Goal: Register for event/course

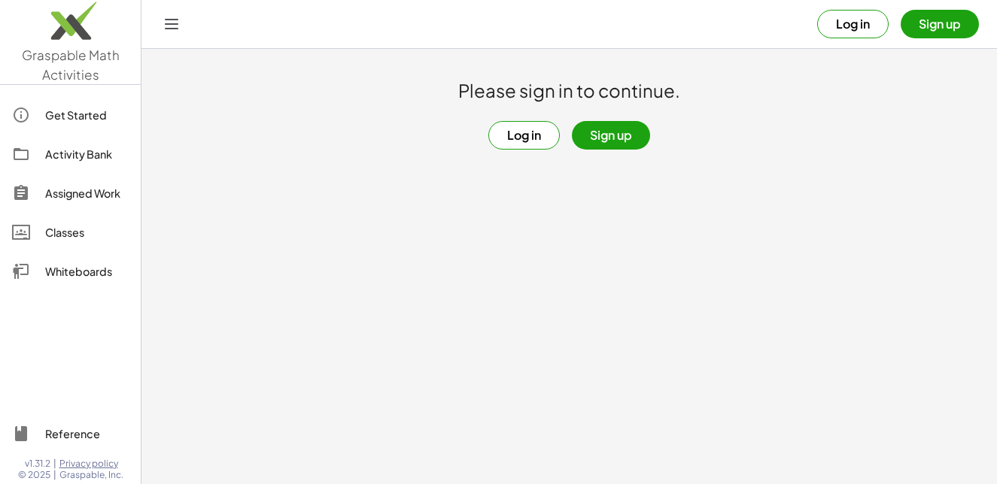
click at [362, 153] on main "Please sign in to continue. Log in Sign up" at bounding box center [568, 242] width 855 height 484
click at [781, 88] on div "Please sign in to continue. Log in Sign up" at bounding box center [568, 99] width 855 height 101
click at [74, 153] on div "Activity Bank" at bounding box center [86, 154] width 83 height 18
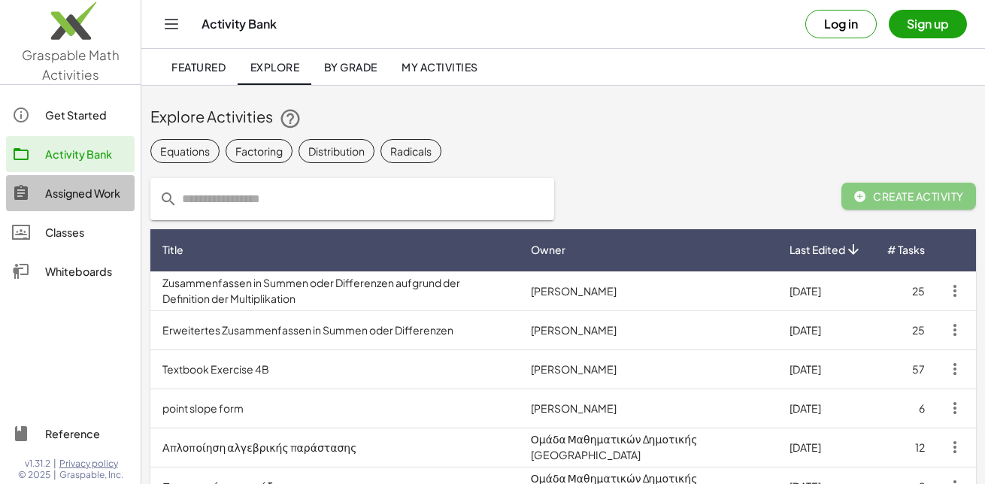
click at [89, 188] on div "Assigned Work" at bounding box center [86, 193] width 83 height 18
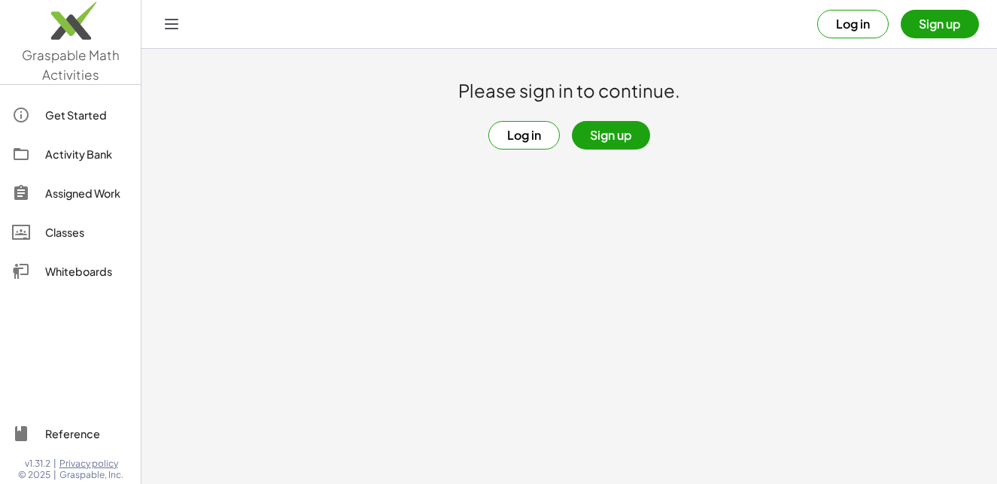
click at [84, 223] on div "Classes" at bounding box center [86, 232] width 83 height 18
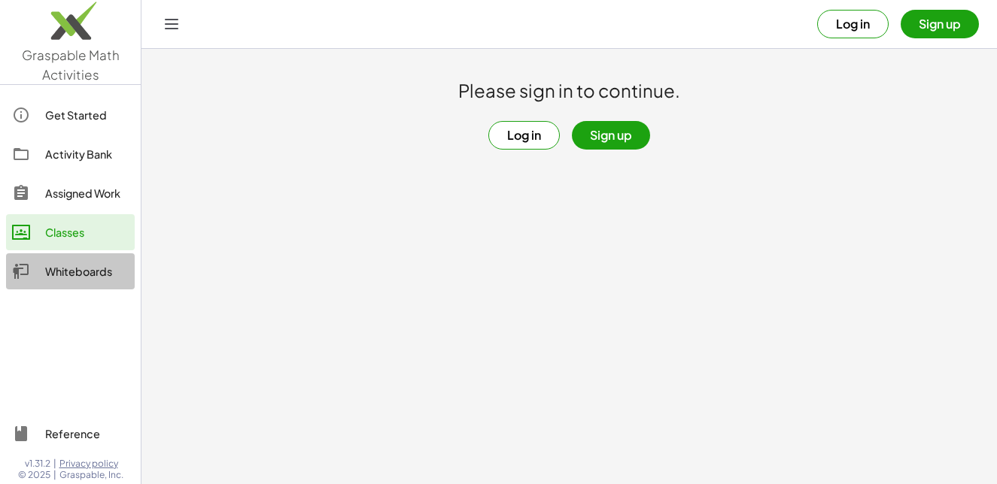
click at [94, 273] on div "Whiteboards" at bounding box center [86, 272] width 83 height 18
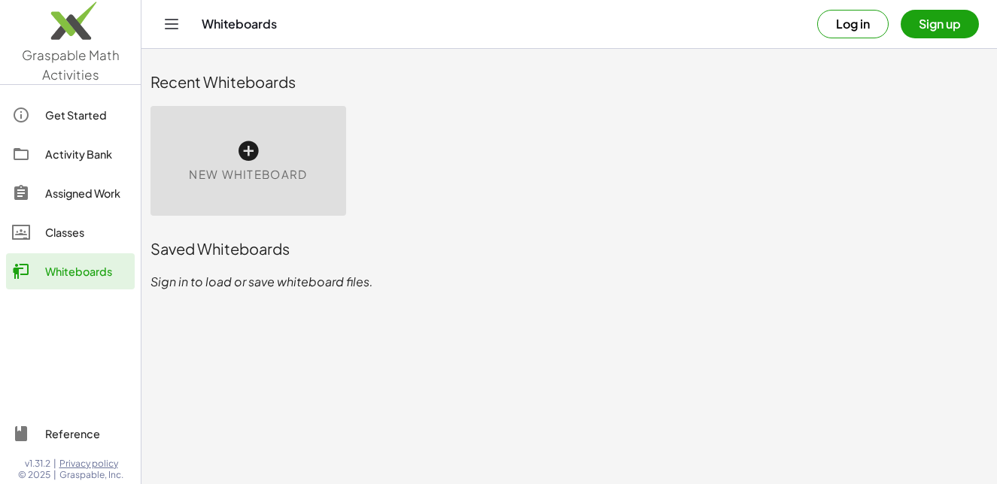
click at [100, 99] on link "Get Started" at bounding box center [70, 115] width 129 height 36
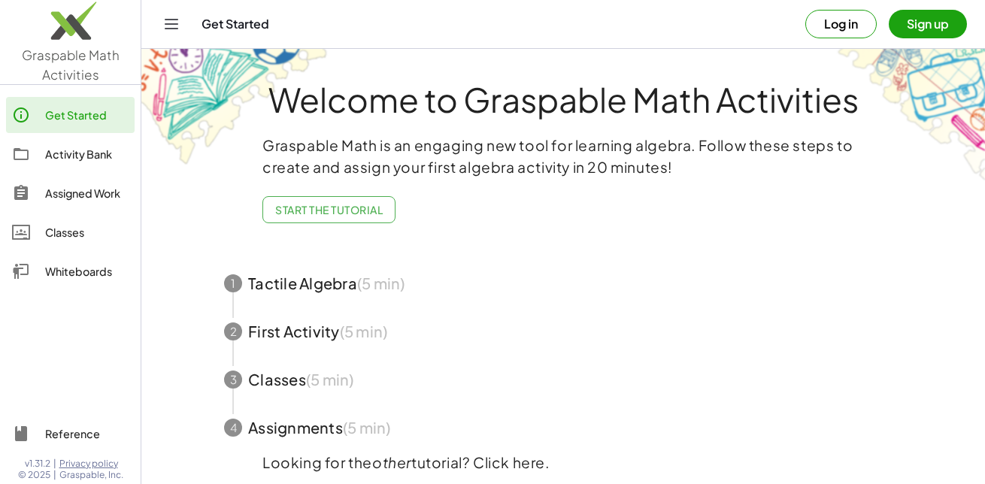
click at [176, 22] on icon "Toggle navigation" at bounding box center [171, 24] width 18 height 18
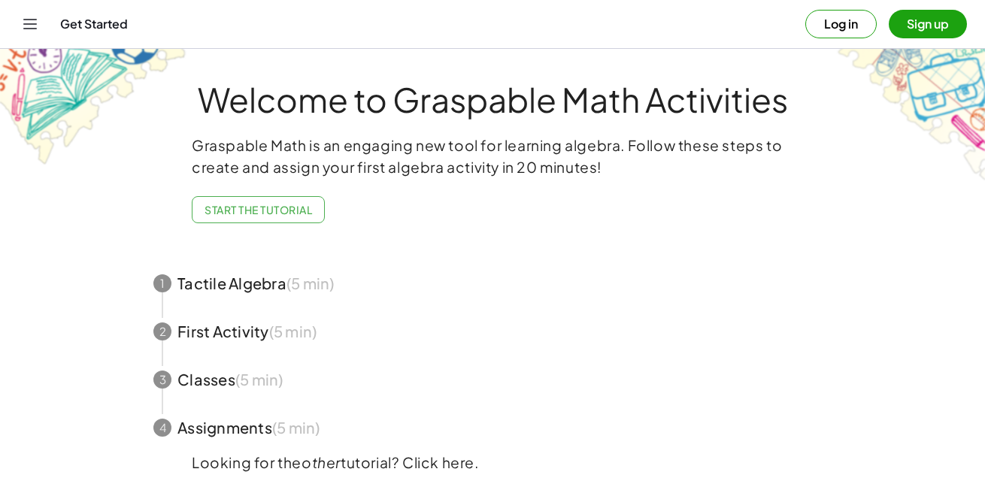
click at [821, 24] on button "Log in" at bounding box center [841, 24] width 71 height 29
click at [32, 19] on icon "Toggle navigation" at bounding box center [30, 24] width 18 height 18
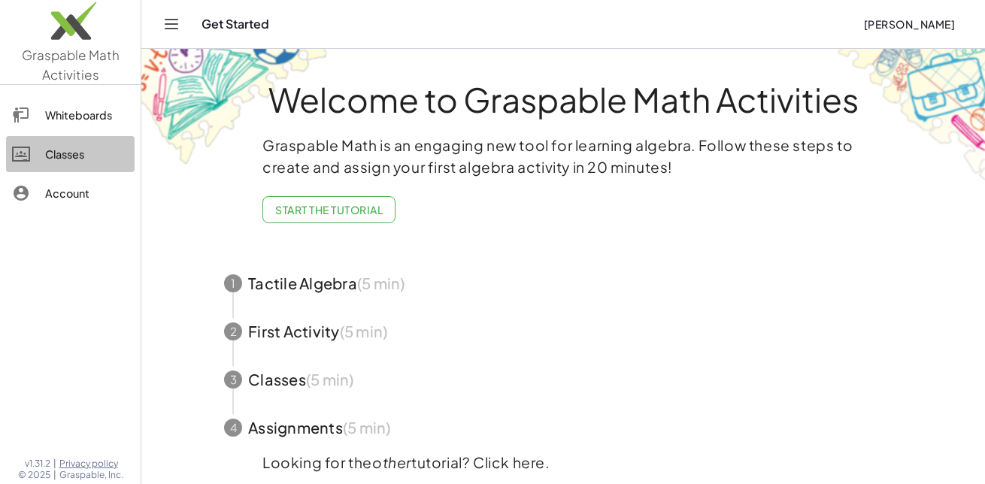
click at [67, 154] on div "Classes" at bounding box center [86, 154] width 83 height 18
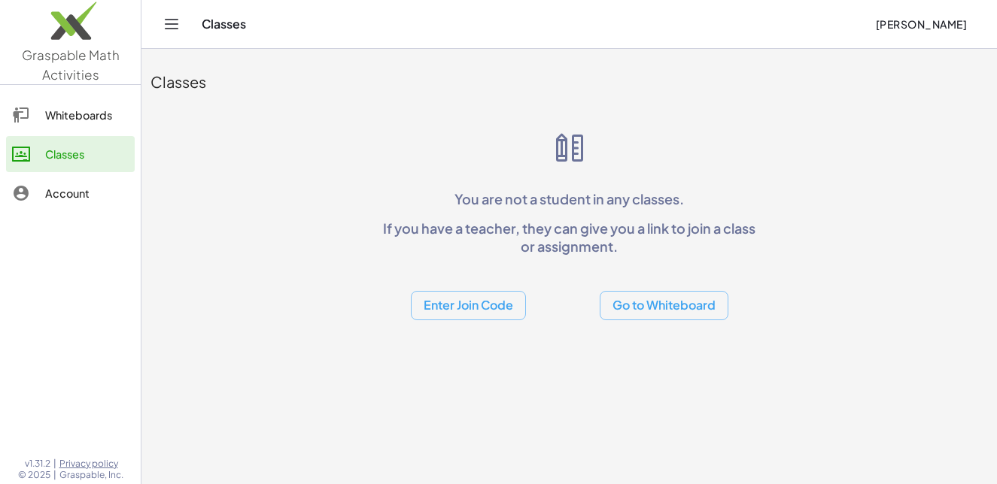
click at [501, 305] on button "Enter Join Code" at bounding box center [468, 305] width 115 height 29
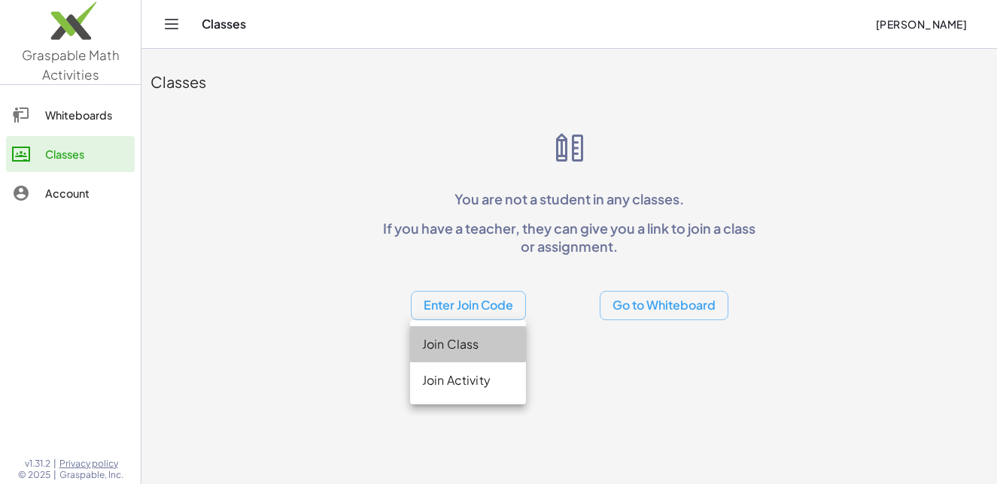
click at [490, 347] on div "Join Class" at bounding box center [468, 344] width 92 height 18
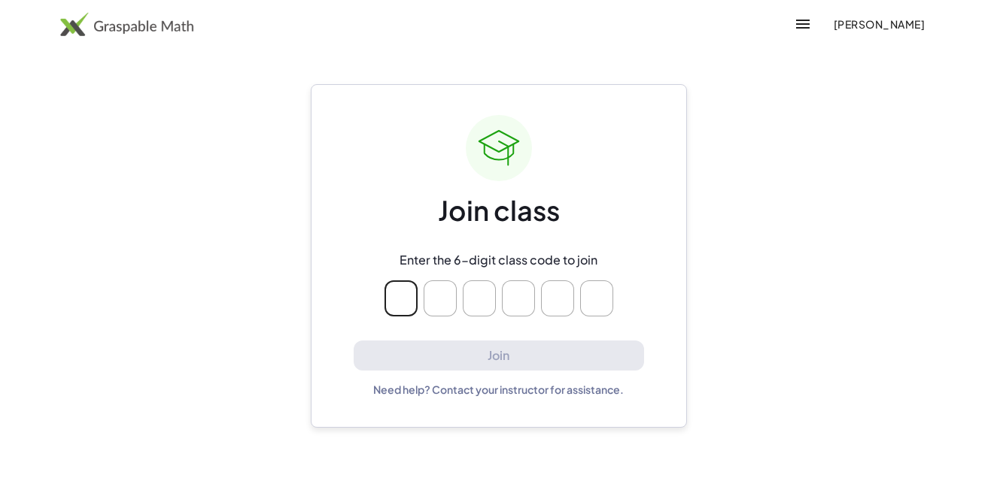
type input "*"
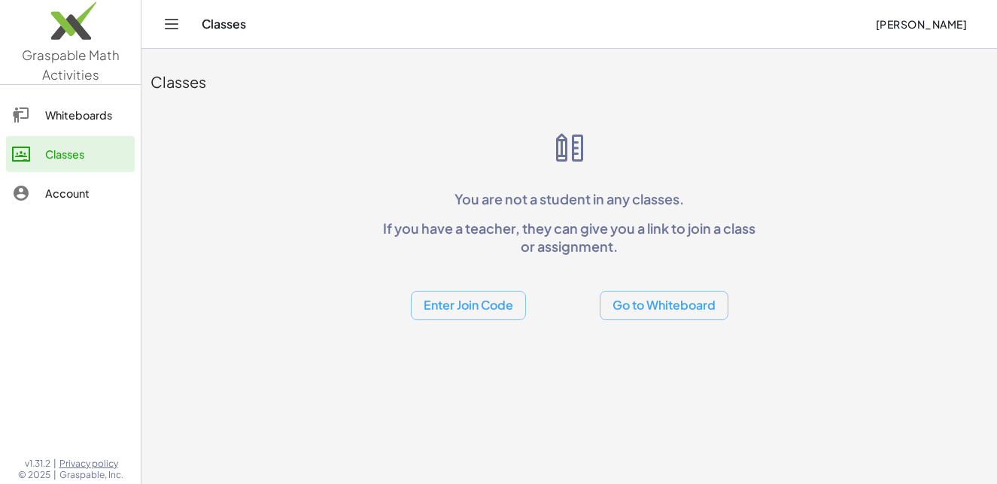
click at [81, 121] on div "Whiteboards" at bounding box center [86, 115] width 83 height 18
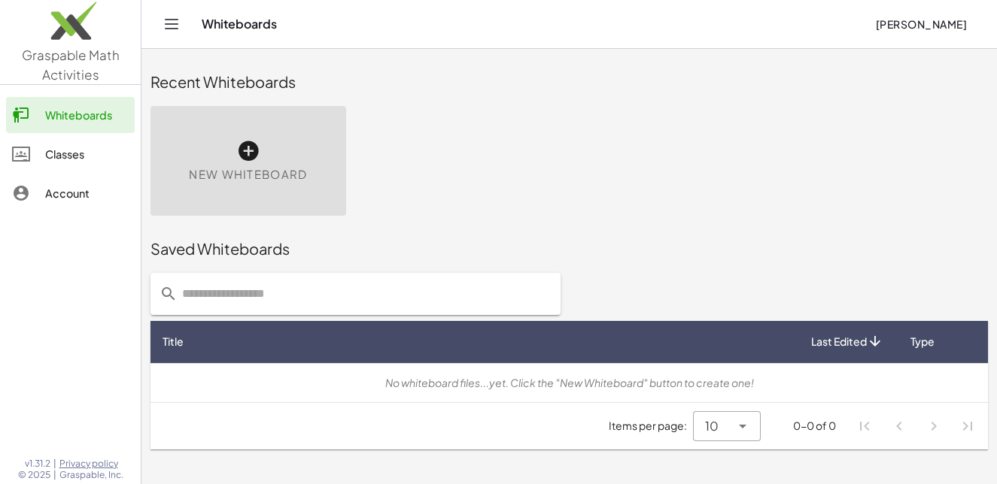
click at [177, 15] on icon "Toggle navigation" at bounding box center [171, 24] width 18 height 18
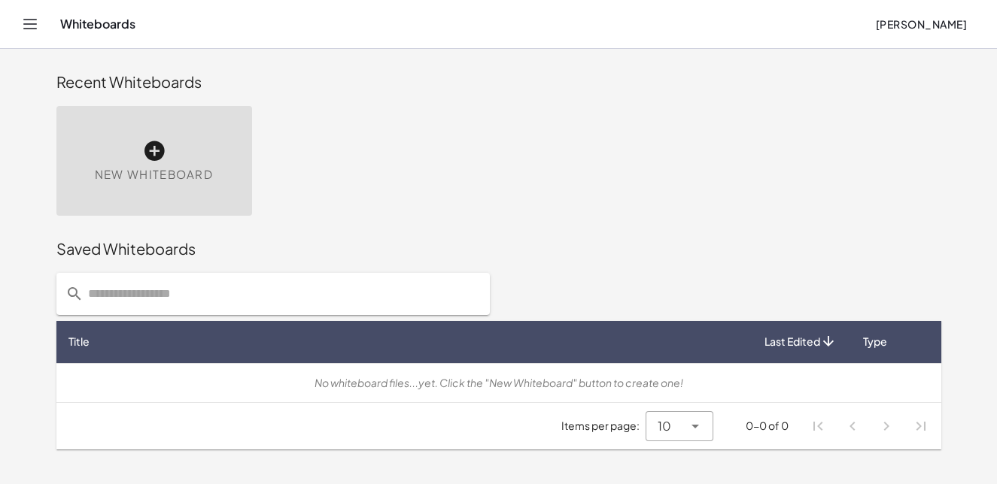
click at [32, 26] on icon "Toggle navigation" at bounding box center [30, 24] width 18 height 18
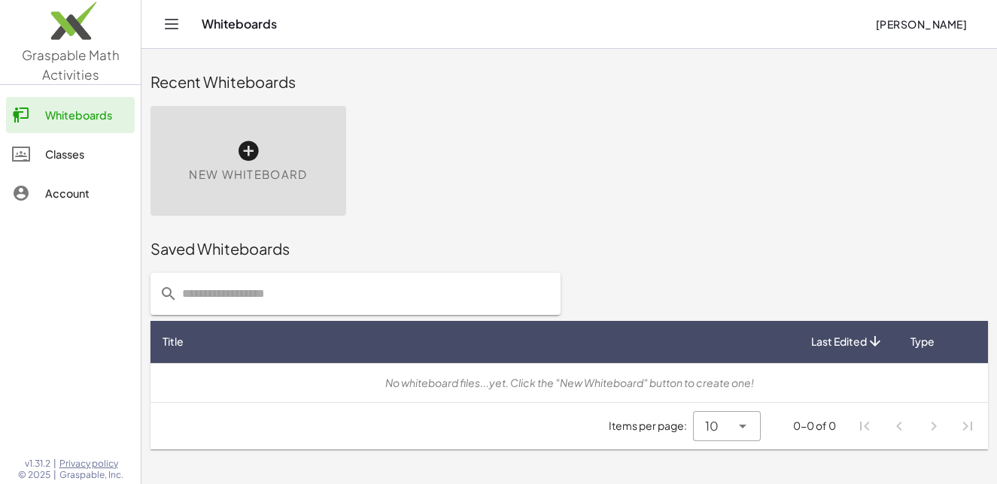
click at [87, 151] on div "Classes" at bounding box center [86, 154] width 83 height 18
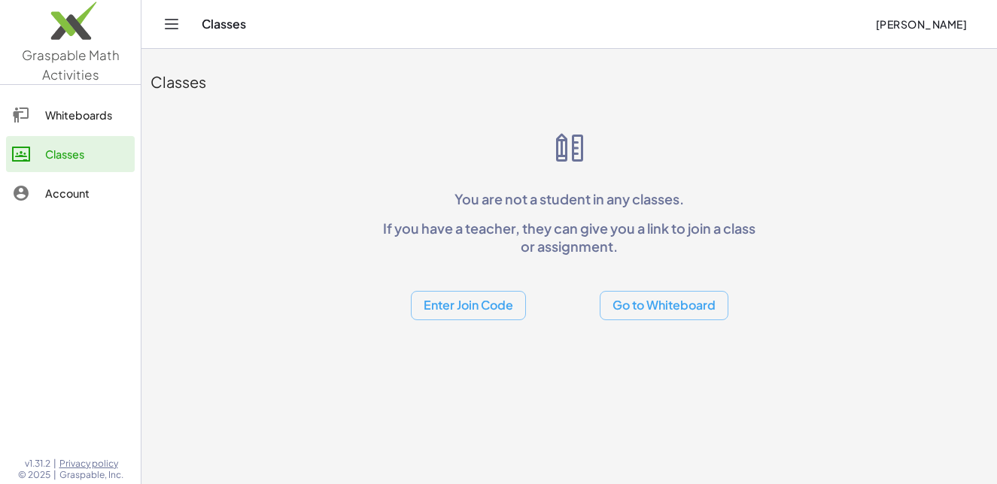
click at [458, 320] on div "Classes You are not a student in any classes. If you have a teacher, they can g…" at bounding box center [568, 189] width 855 height 281
click at [458, 313] on button "Enter Join Code" at bounding box center [468, 305] width 115 height 29
click at [480, 380] on div "Join Activity" at bounding box center [468, 381] width 92 height 18
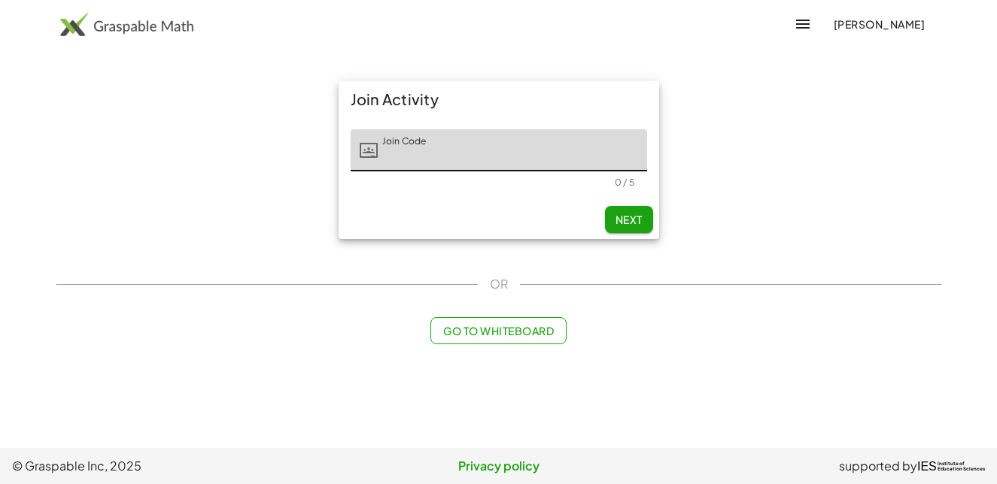
type input "*"
type input "**"
click at [833, 23] on span "[PERSON_NAME]" at bounding box center [879, 24] width 92 height 14
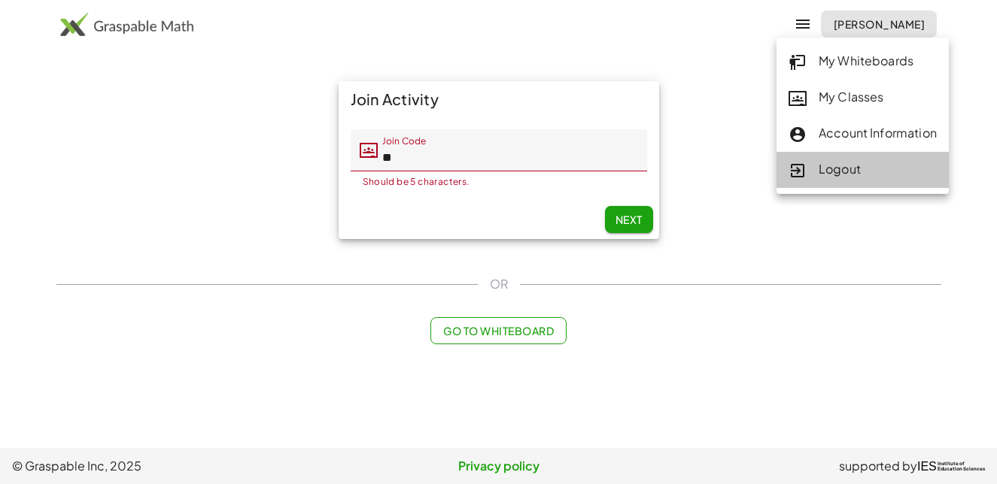
click at [841, 170] on div "Logout" at bounding box center [862, 170] width 148 height 20
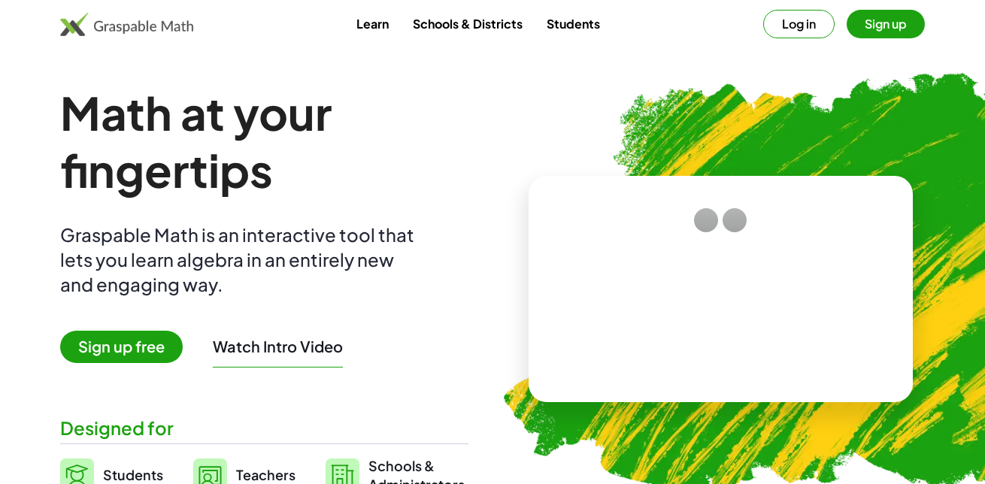
click at [813, 17] on button "Log in" at bounding box center [799, 24] width 71 height 29
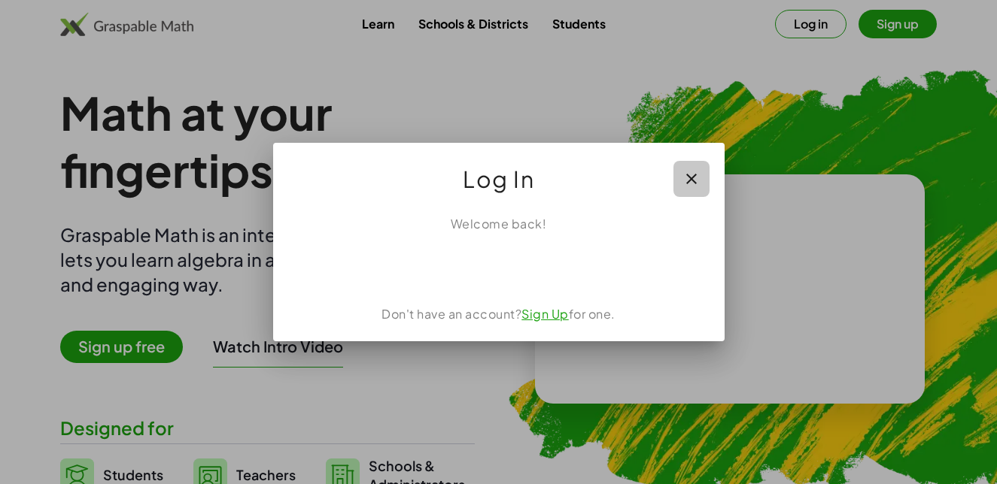
click at [685, 177] on icon "button" at bounding box center [691, 179] width 18 height 18
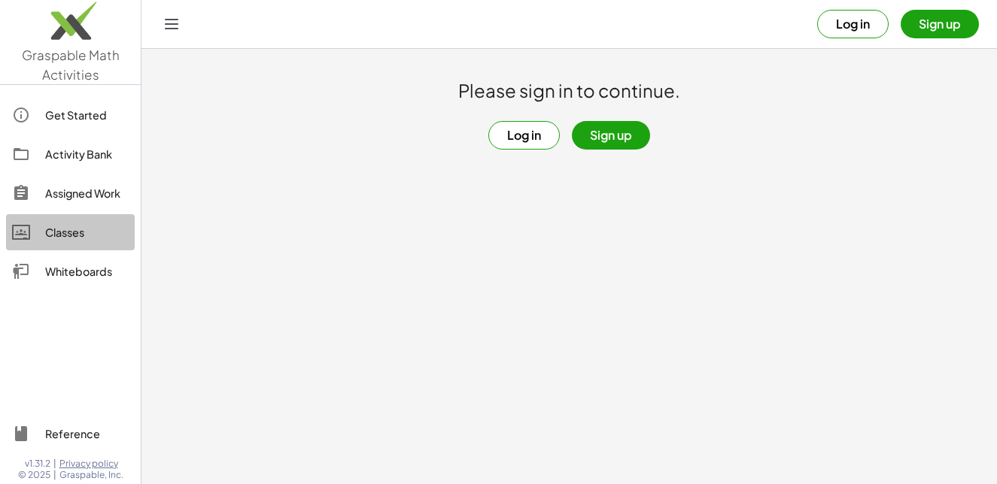
click at [85, 227] on div "Classes" at bounding box center [86, 232] width 83 height 18
click at [59, 227] on div "Classes" at bounding box center [86, 232] width 83 height 18
click at [524, 145] on button "Log in" at bounding box center [523, 135] width 71 height 29
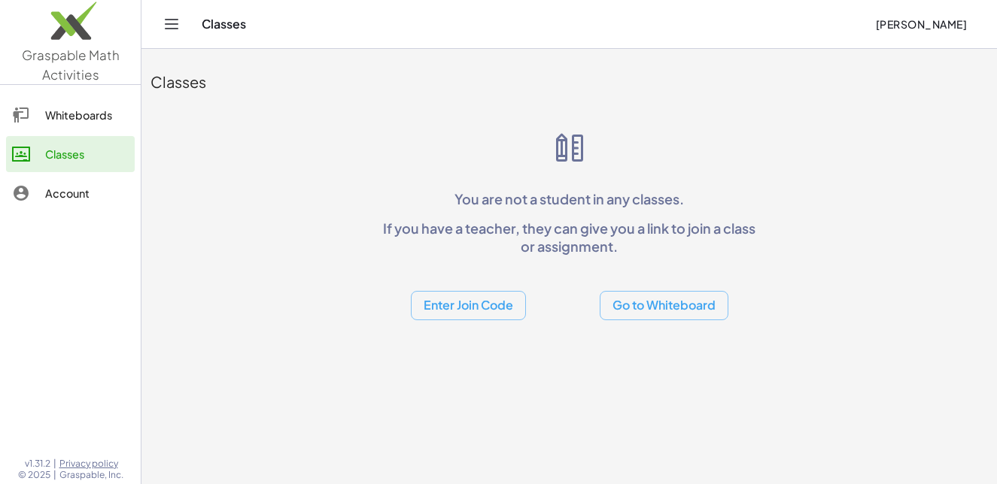
click at [635, 302] on button "Go to Whiteboard" at bounding box center [664, 305] width 129 height 29
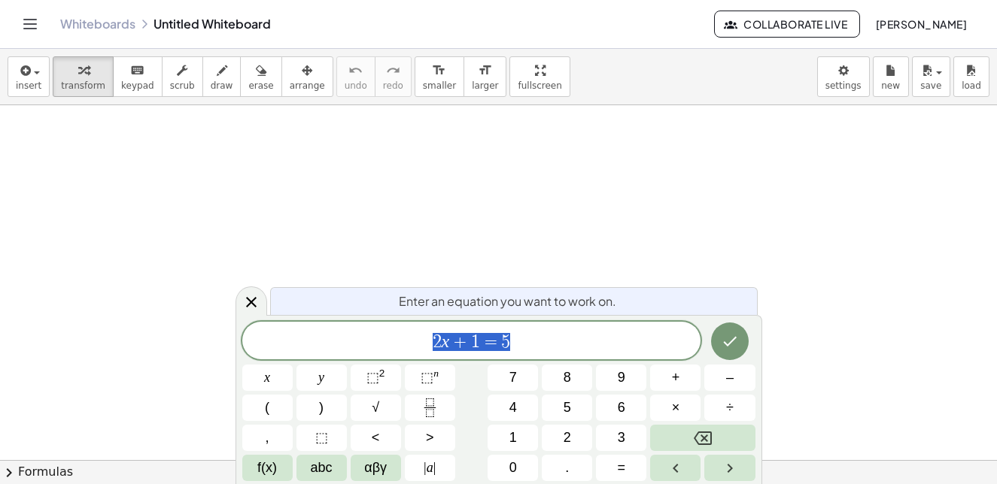
click at [633, 301] on div "Enter an equation you want to work on." at bounding box center [513, 301] width 487 height 28
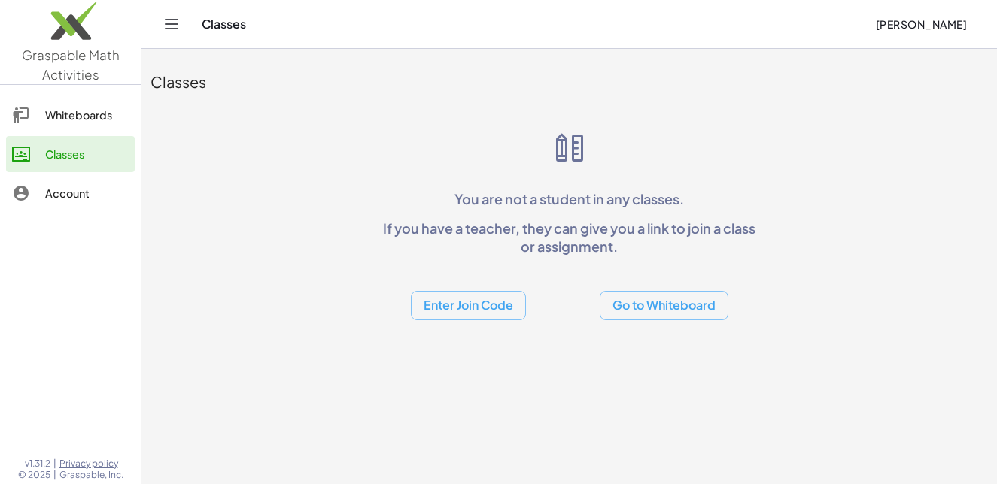
click at [474, 316] on button "Enter Join Code" at bounding box center [468, 305] width 115 height 29
click at [475, 375] on div "Join Activity" at bounding box center [468, 381] width 92 height 18
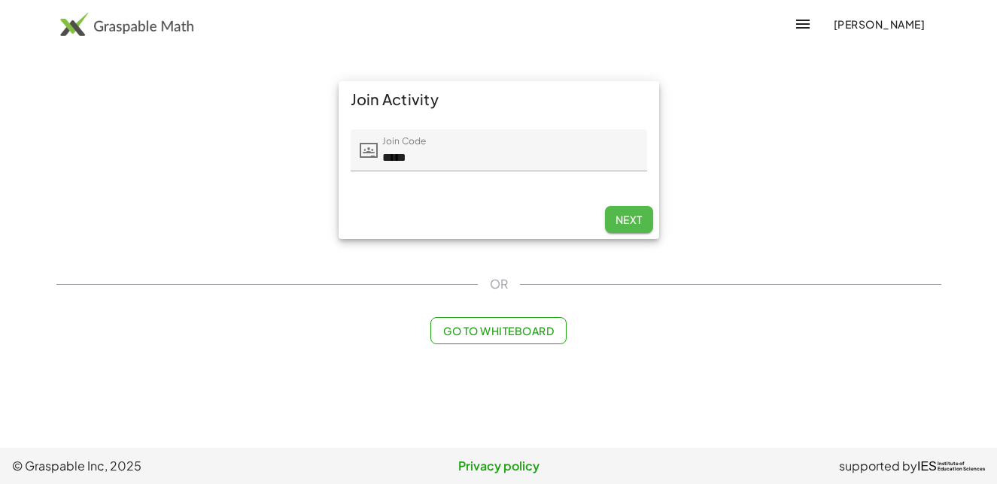
click at [629, 225] on span "Next" at bounding box center [628, 220] width 27 height 14
type input "*****"
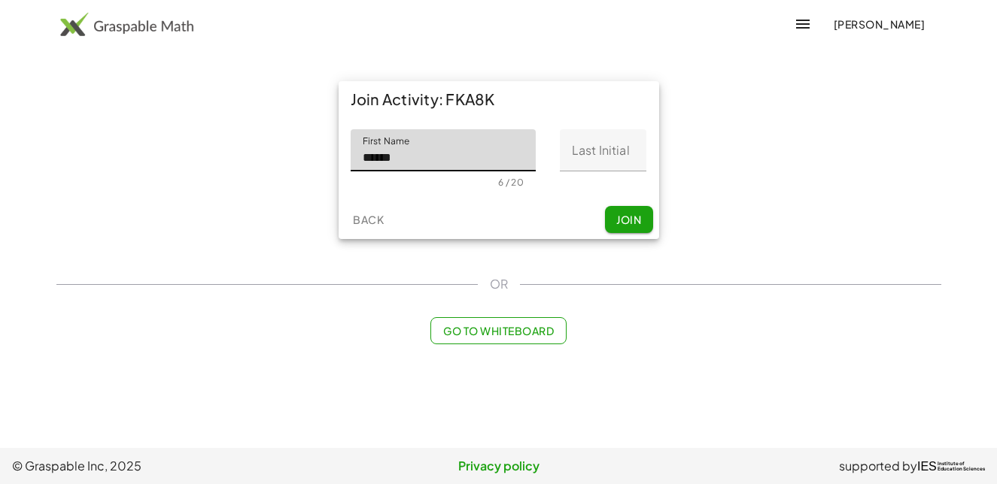
type input "******"
click at [606, 213] on button "Join" at bounding box center [629, 219] width 48 height 27
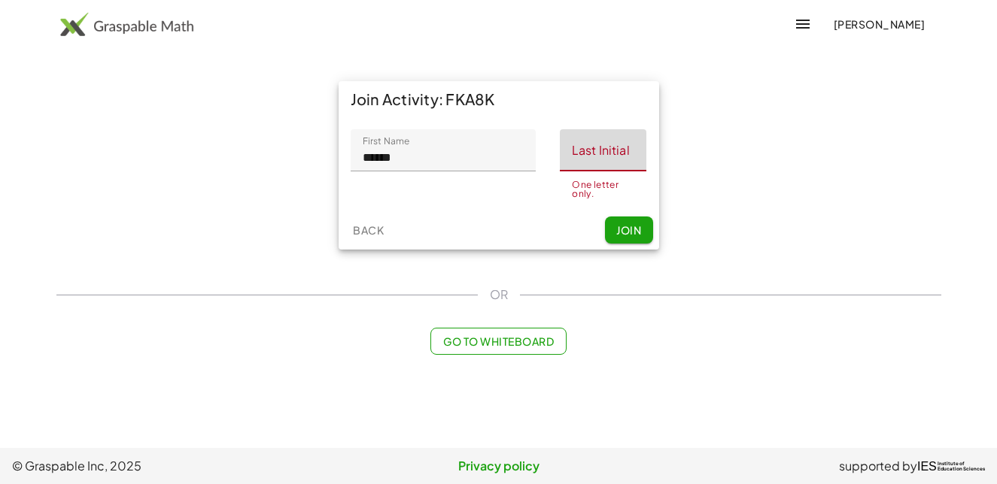
click at [597, 143] on input "Last Initial" at bounding box center [603, 150] width 87 height 42
type input "*"
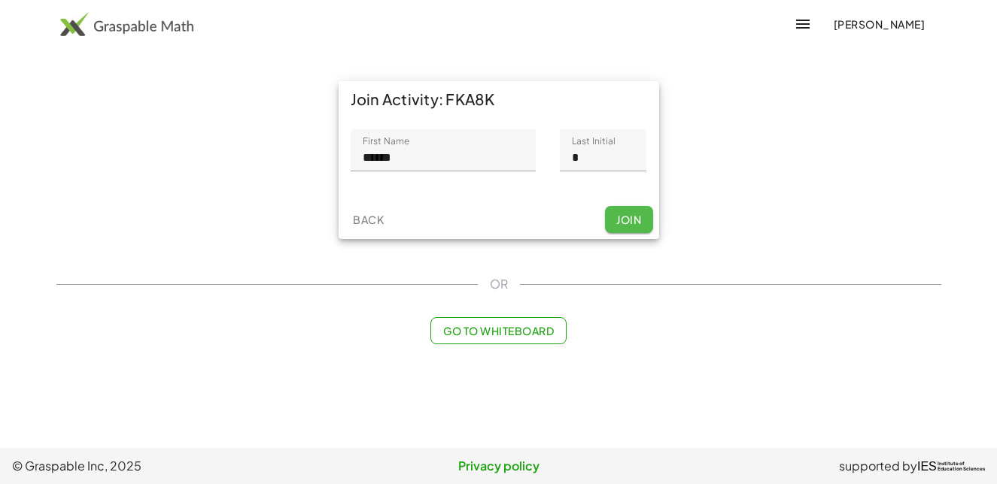
click at [630, 238] on div "Back Join" at bounding box center [499, 219] width 320 height 39
click at [636, 222] on span "Join" at bounding box center [628, 220] width 25 height 14
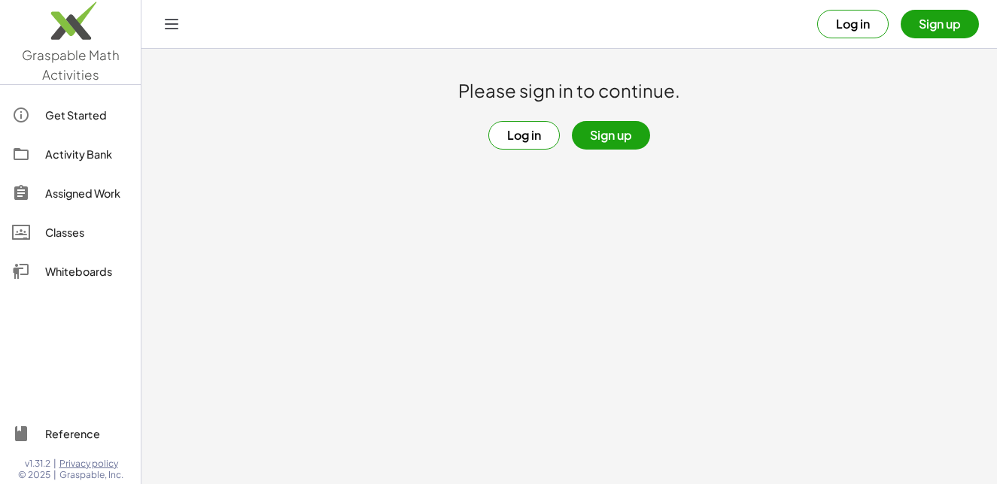
click at [522, 128] on button "Log in" at bounding box center [523, 135] width 71 height 29
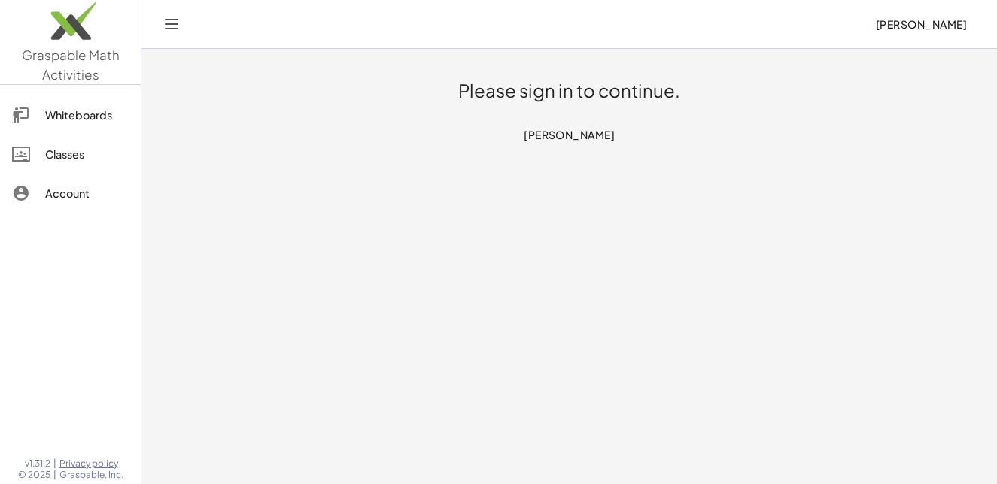
click at [588, 134] on span "[PERSON_NAME]" at bounding box center [570, 135] width 92 height 14
